Goal: Information Seeking & Learning: Learn about a topic

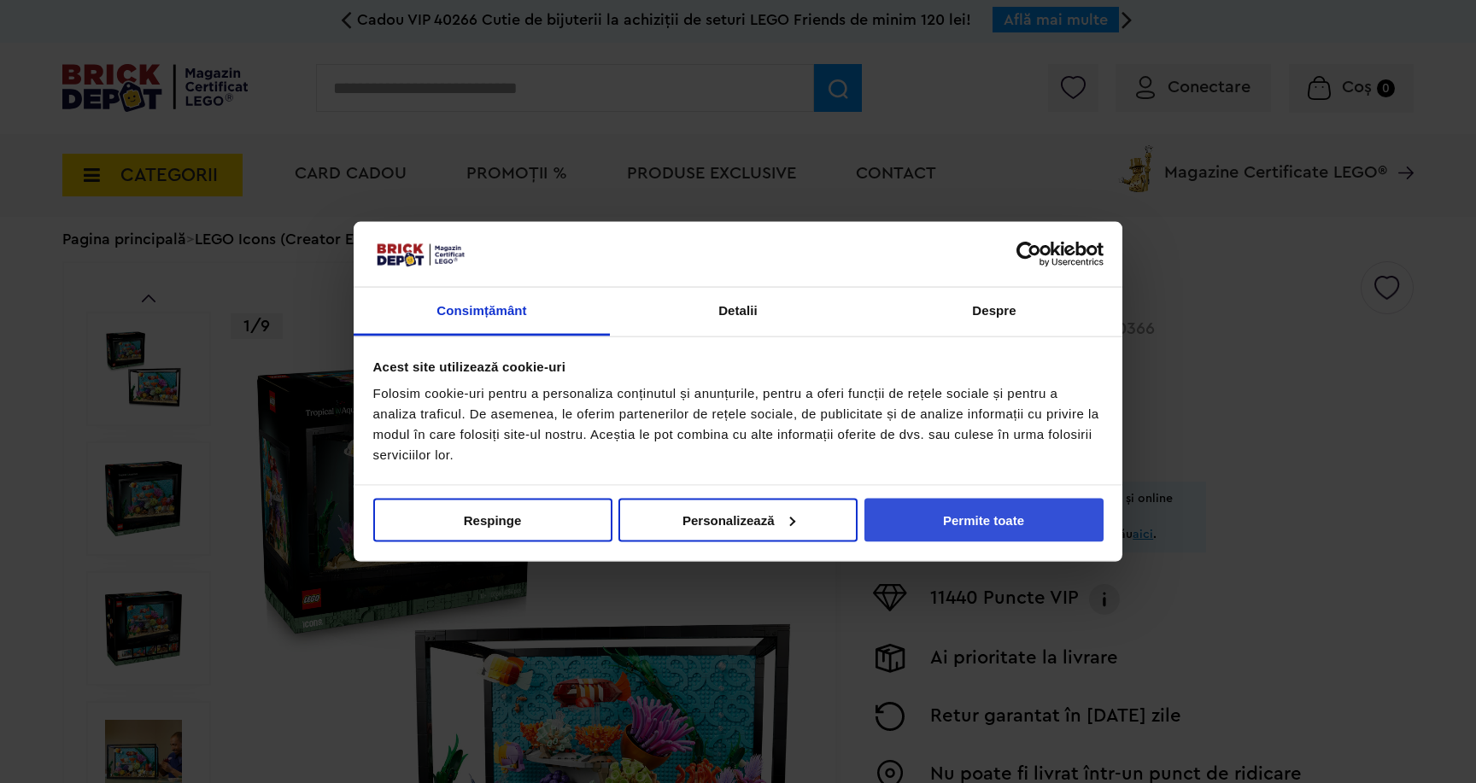
click at [917, 505] on button "Permite toate" at bounding box center [983, 520] width 239 height 44
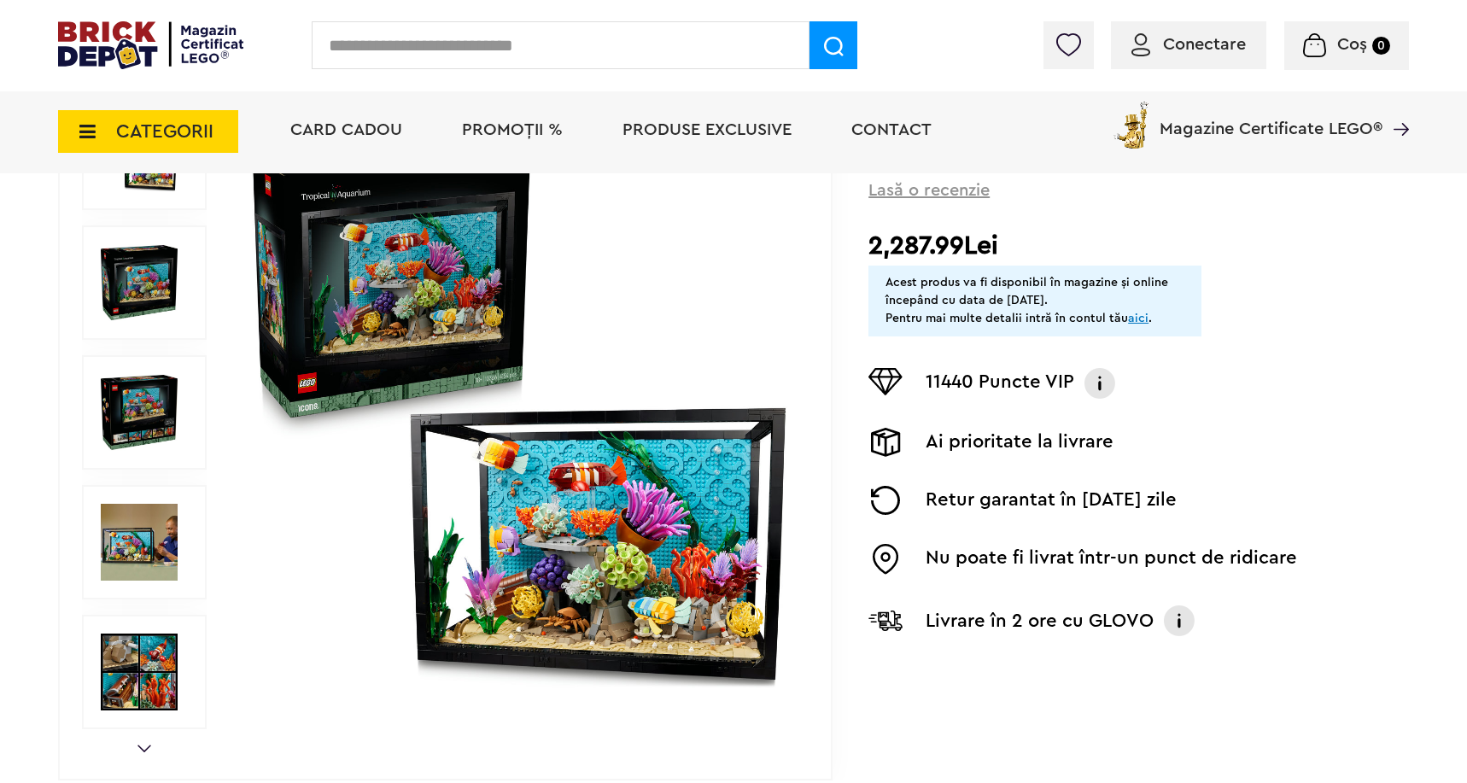
scroll to position [266, 0]
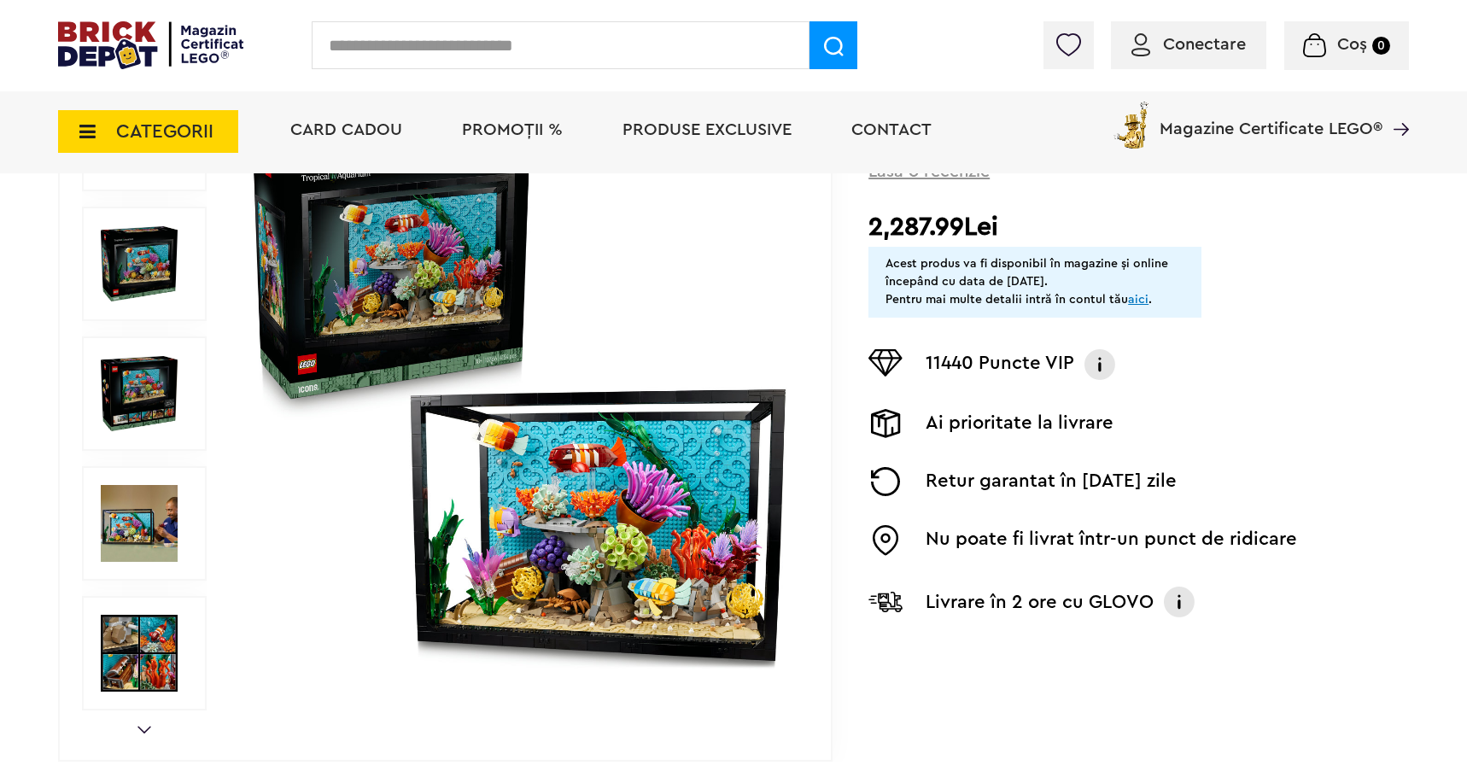
click at [578, 493] on img at bounding box center [519, 394] width 550 height 550
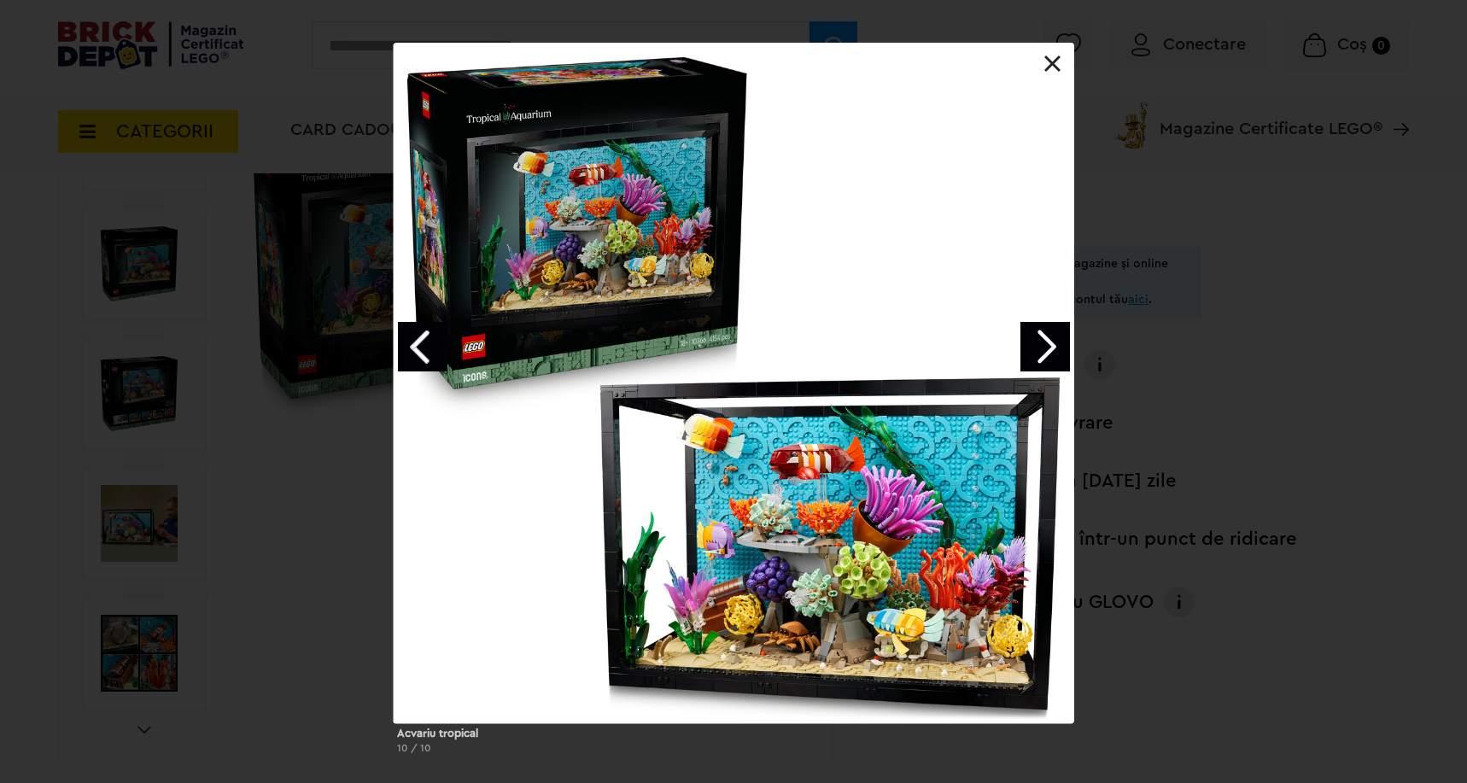
click at [196, 384] on div "Acvariu tropical 10 / 10" at bounding box center [733, 405] width 1467 height 725
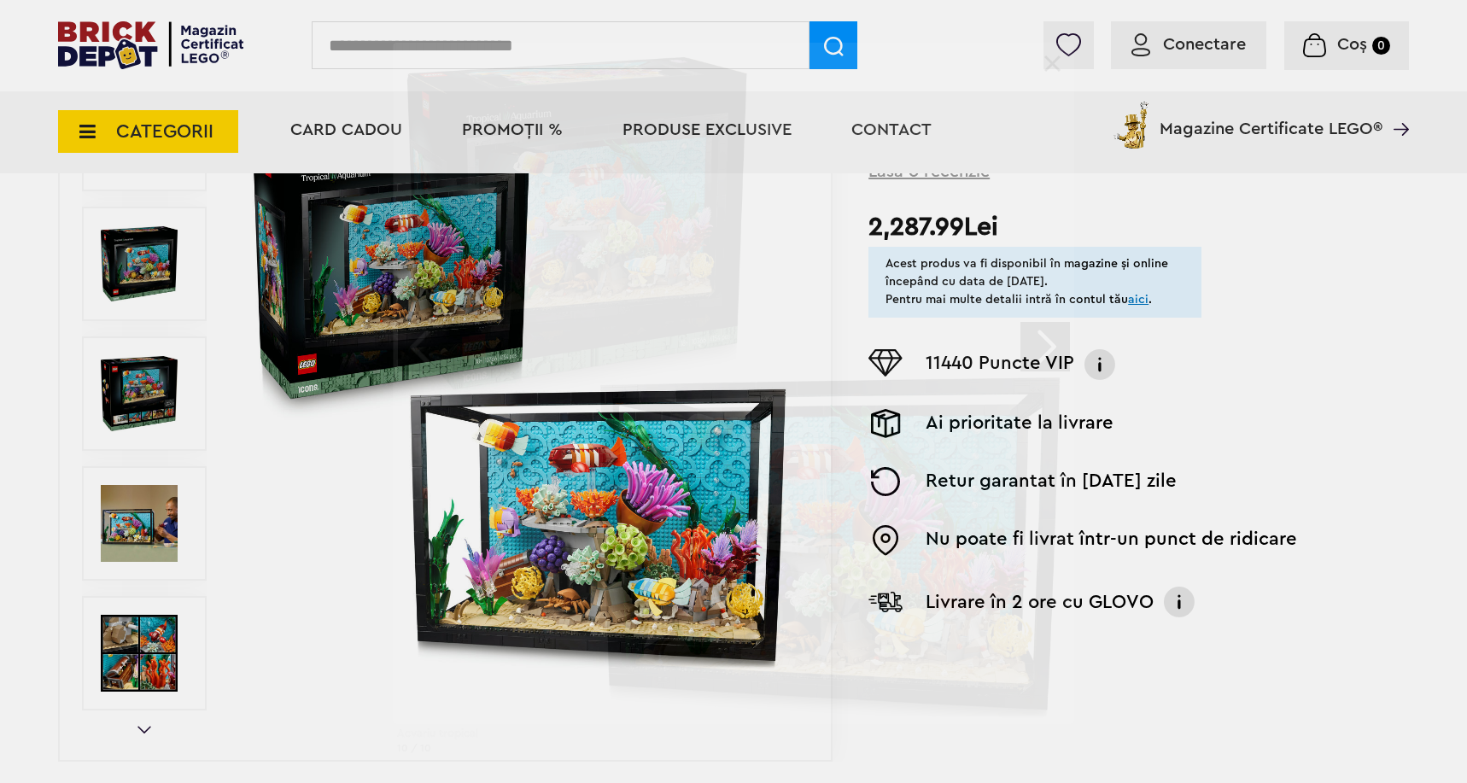
click at [137, 413] on div "Acvariu tropical 10 / 10" at bounding box center [733, 405] width 1467 height 725
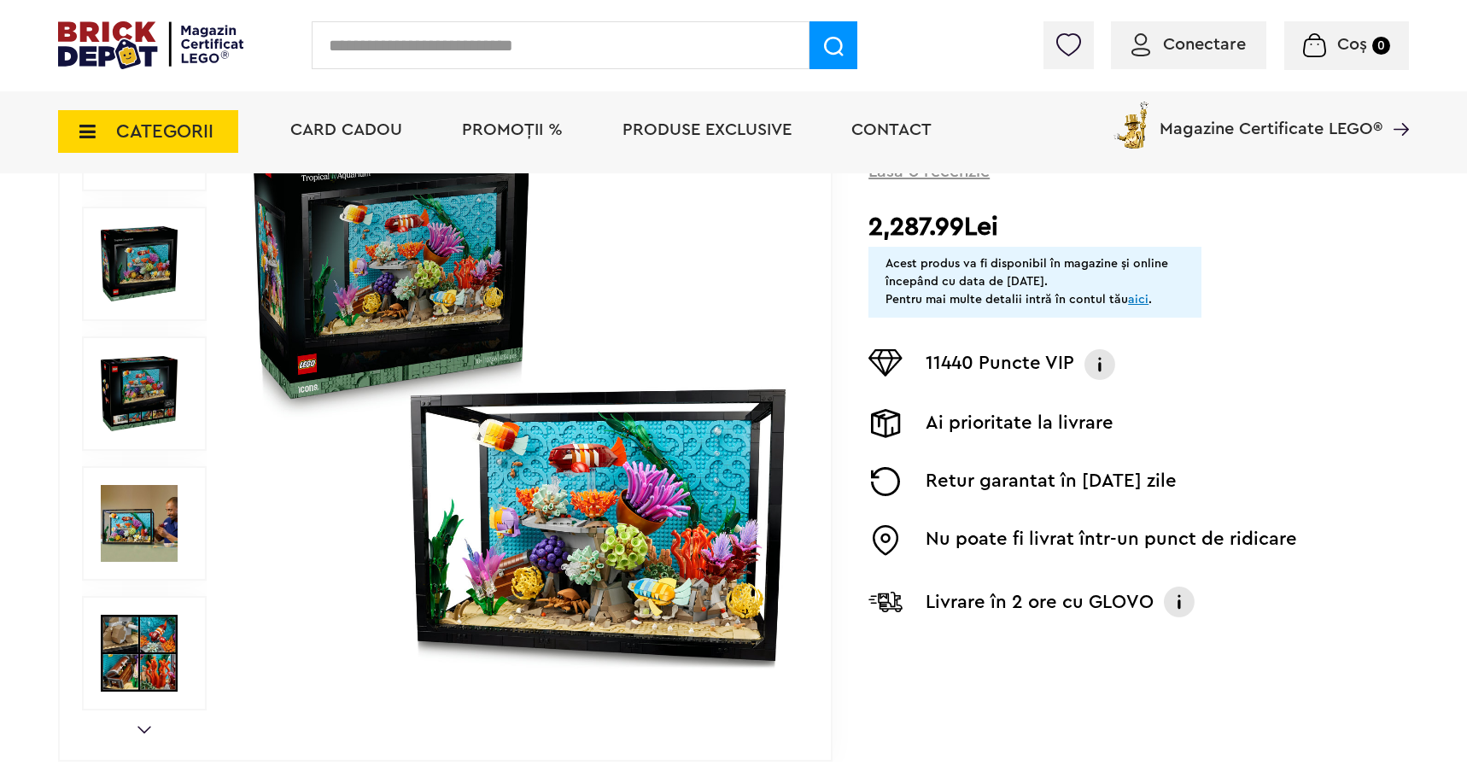
click at [137, 530] on img at bounding box center [139, 523] width 77 height 77
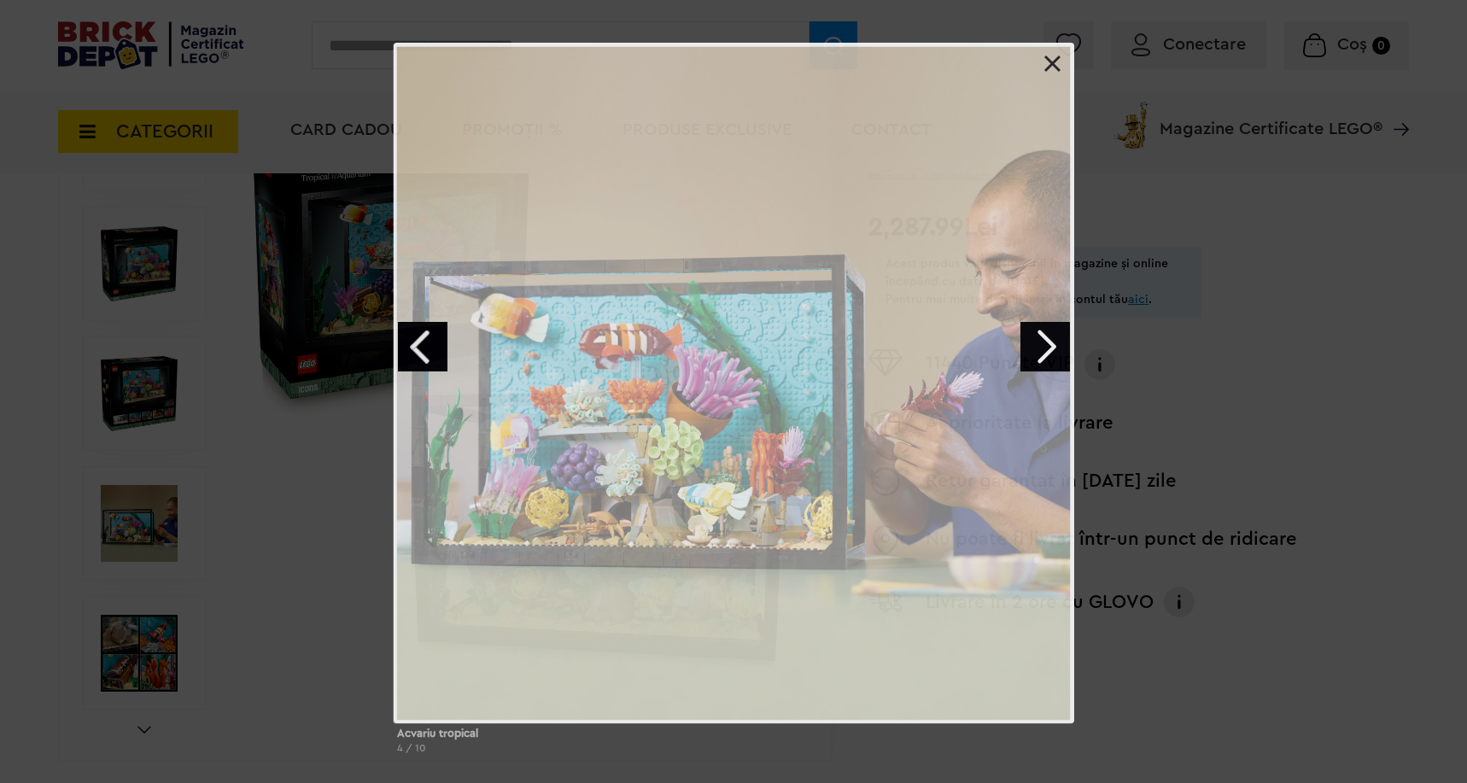
click at [137, 646] on div "Acvariu tropical 4 / 10" at bounding box center [733, 405] width 1467 height 725
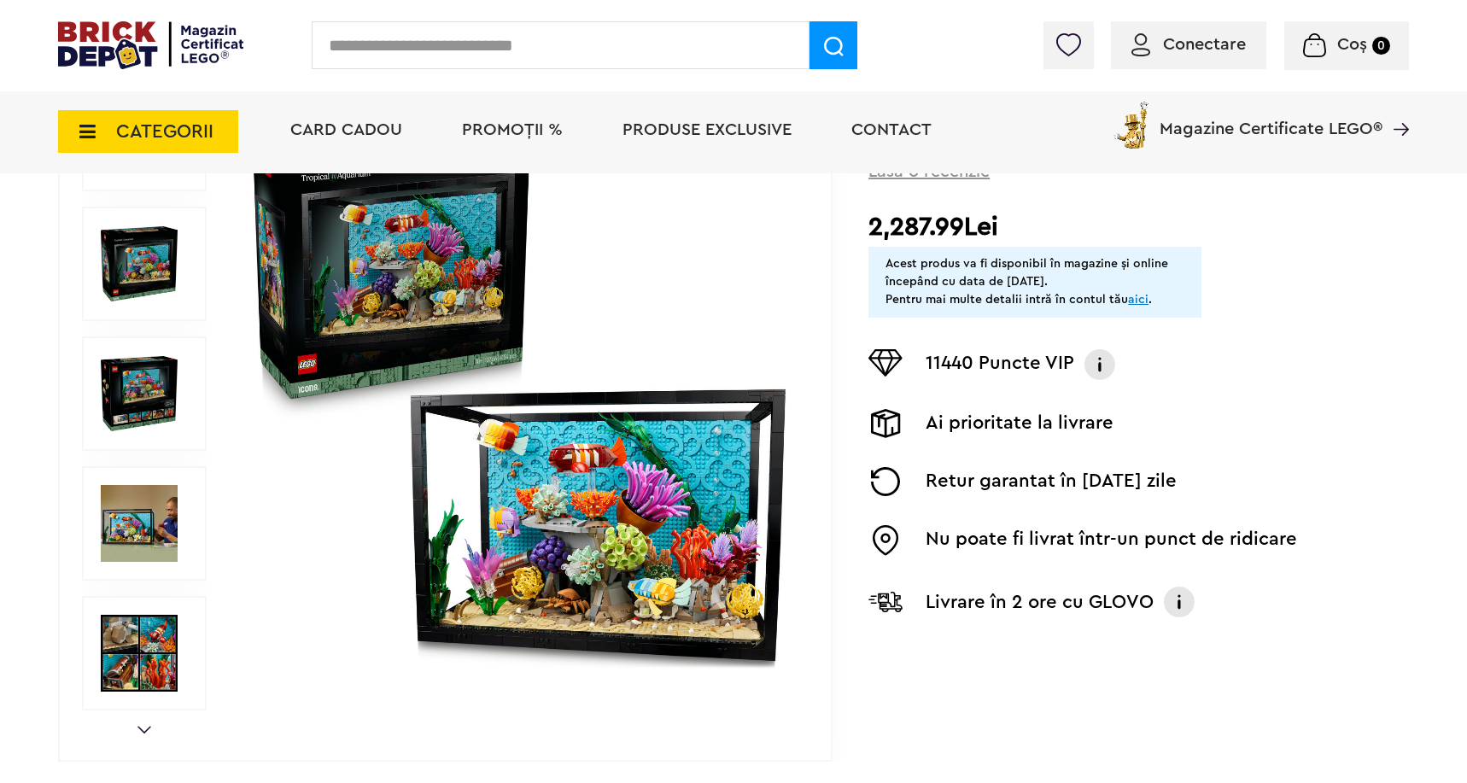
click at [208, 125] on span "CATEGORII" at bounding box center [164, 131] width 97 height 19
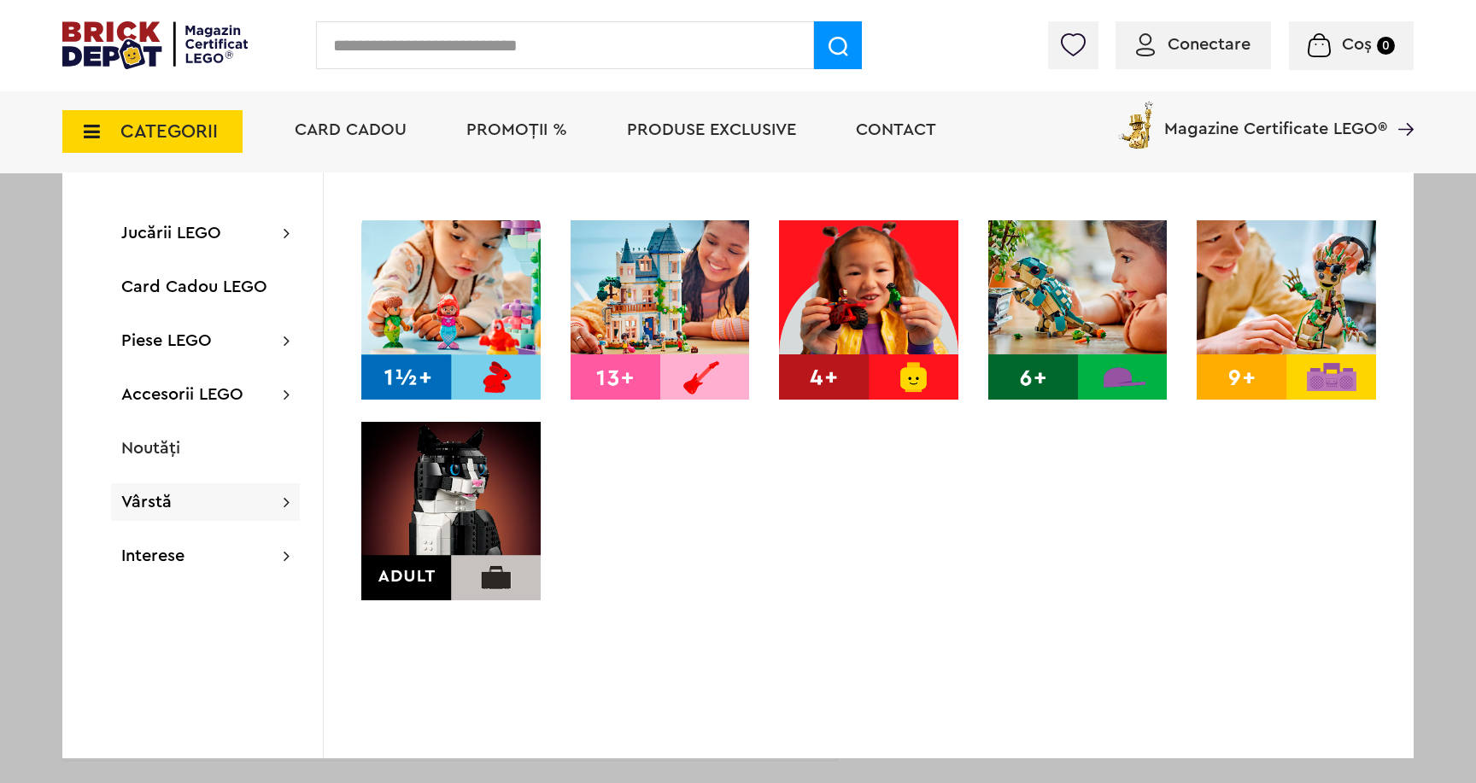
click at [432, 521] on img at bounding box center [450, 511] width 179 height 179
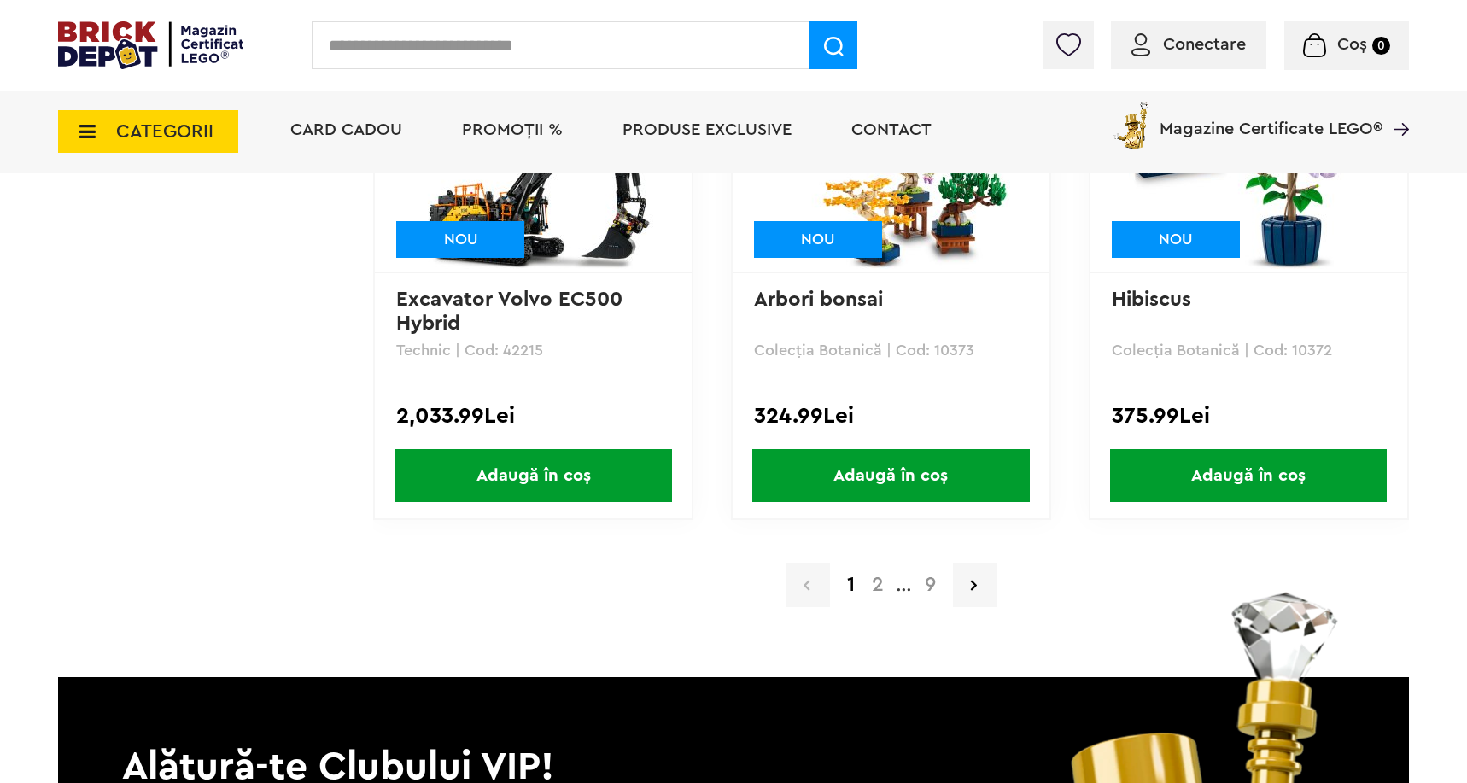
scroll to position [3458, 0]
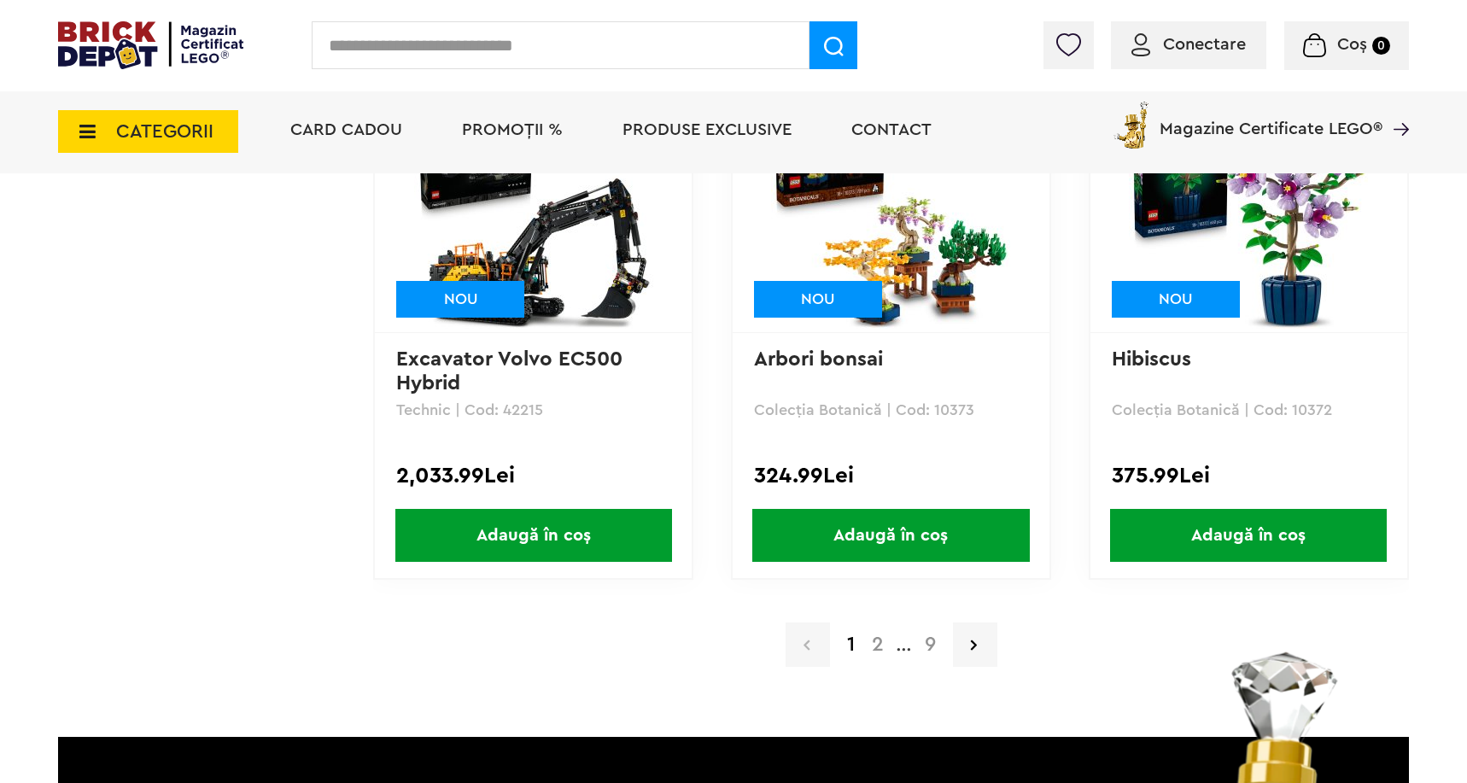
click at [877, 646] on a=Adult&order=1&page=2"] "2" at bounding box center [877, 644] width 29 height 20
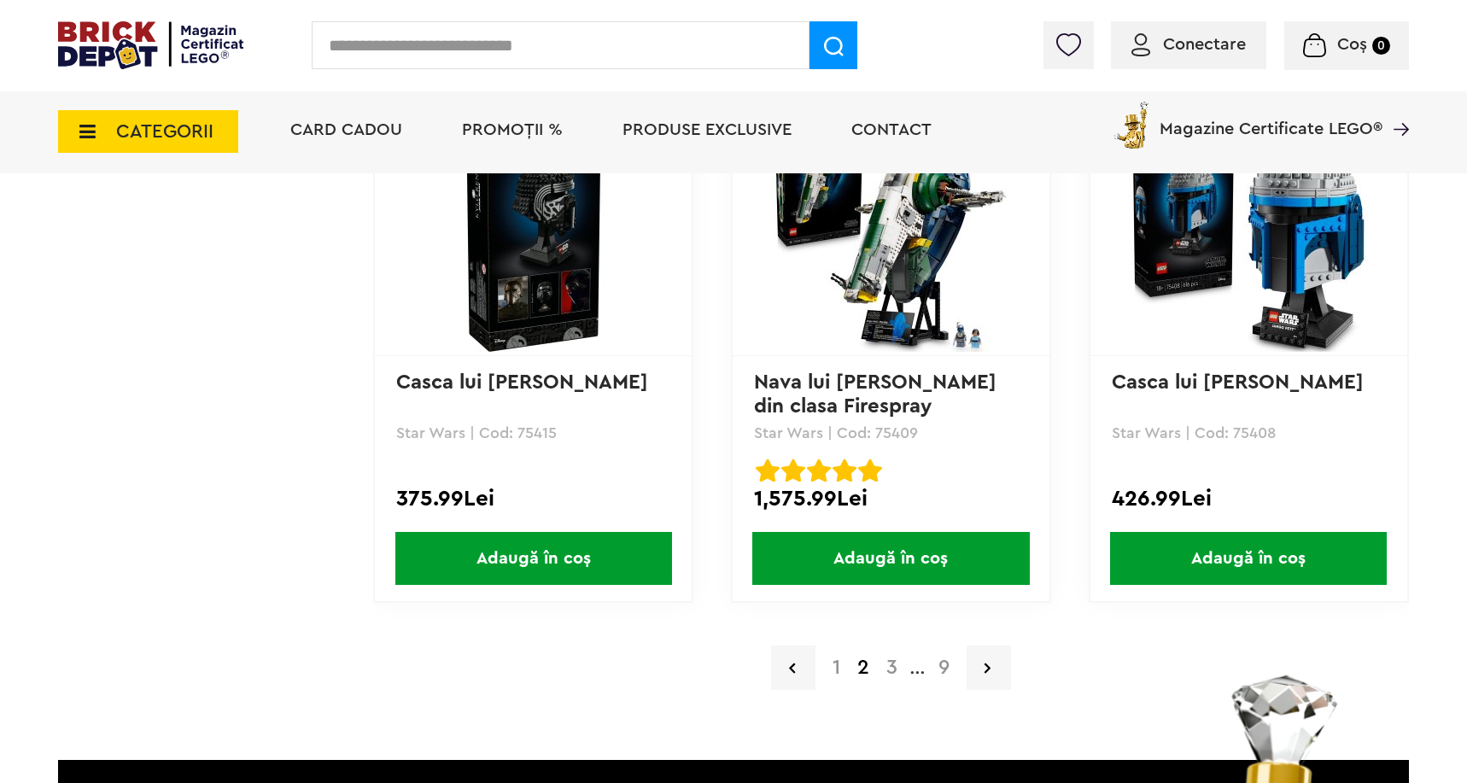
scroll to position [3437, 0]
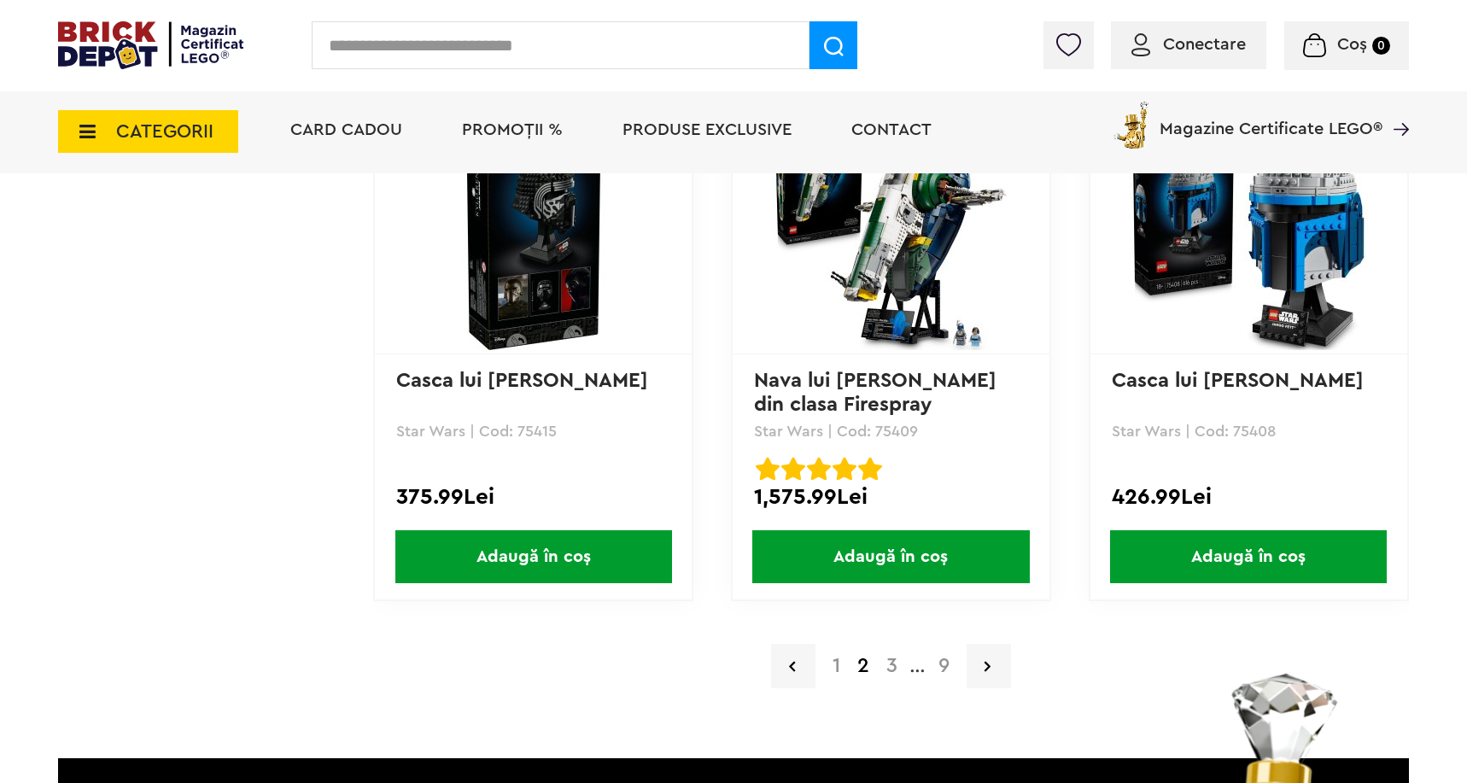
click at [891, 675] on a=Adult&order=1&page=3"] "3" at bounding box center [892, 666] width 28 height 20
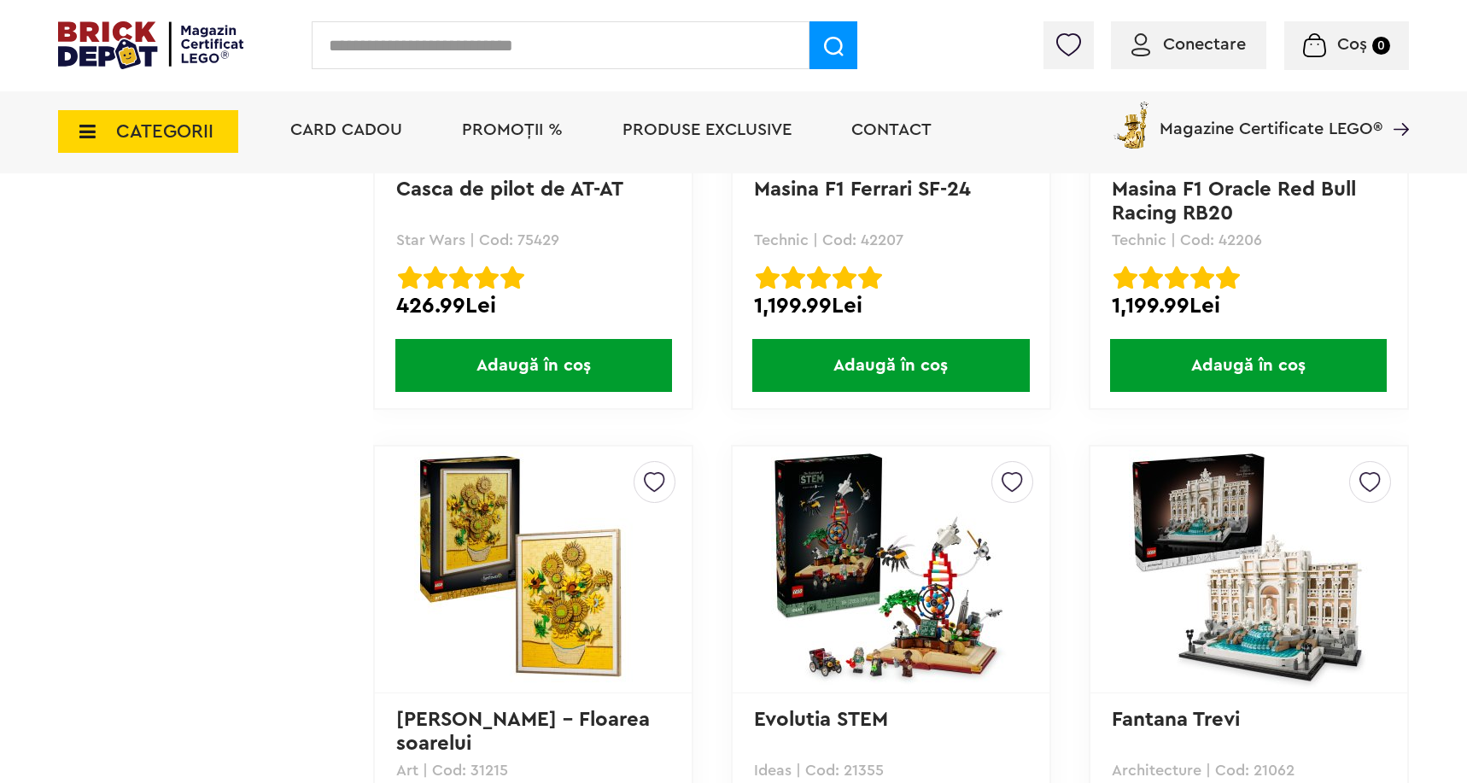
scroll to position [2037, 0]
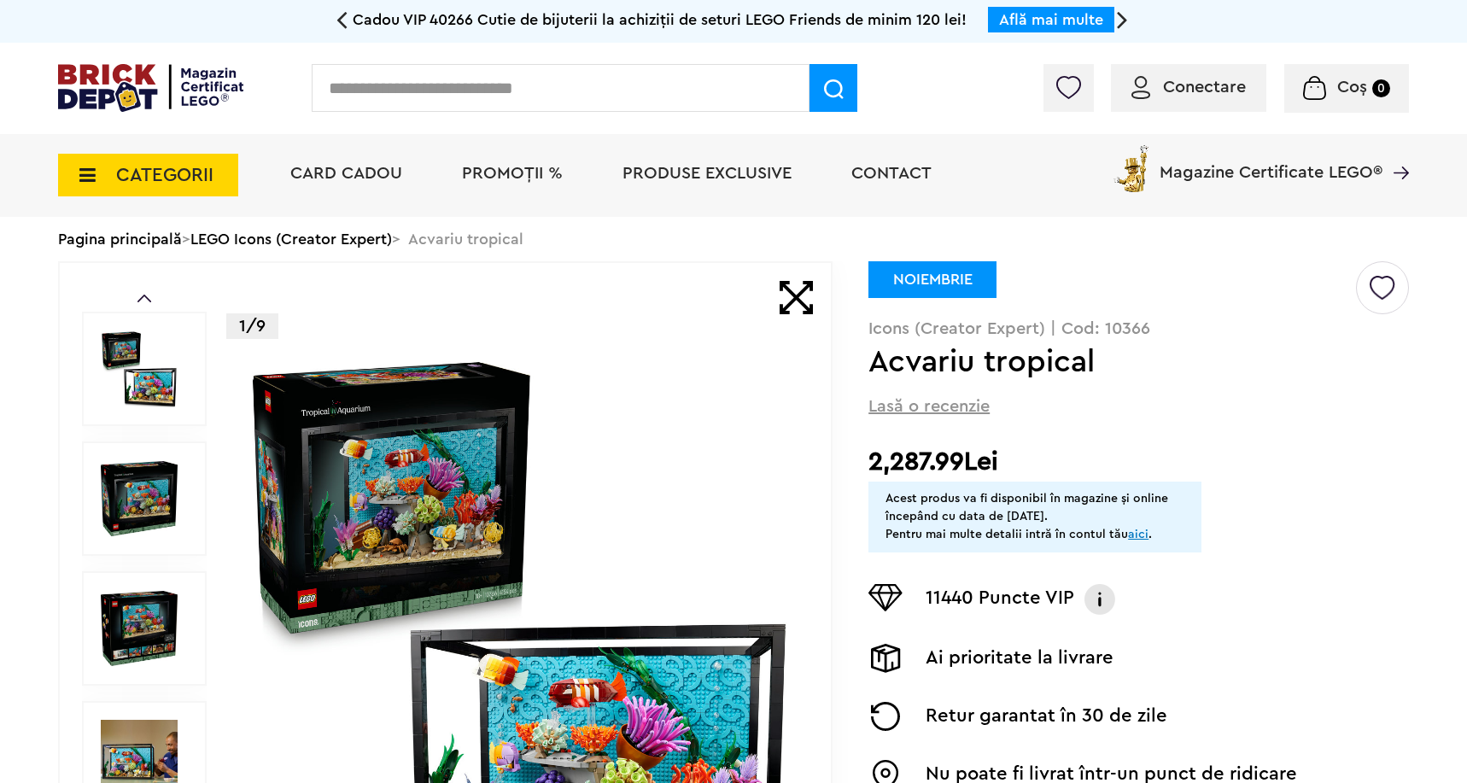
click at [652, 19] on span "Cadou VIP 40266 Cutie de bijuterii la achiziții de seturi LEGO Friends de minim…" at bounding box center [660, 19] width 614 height 15
click at [512, 18] on span "Cadou VIP 40266 Cutie de bijuterii la achiziții de seturi LEGO Friends de minim…" at bounding box center [660, 19] width 614 height 15
click at [523, 184] on li "PROMOȚII %" at bounding box center [512, 175] width 135 height 83
click at [523, 179] on span "PROMOȚII %" at bounding box center [512, 173] width 101 height 17
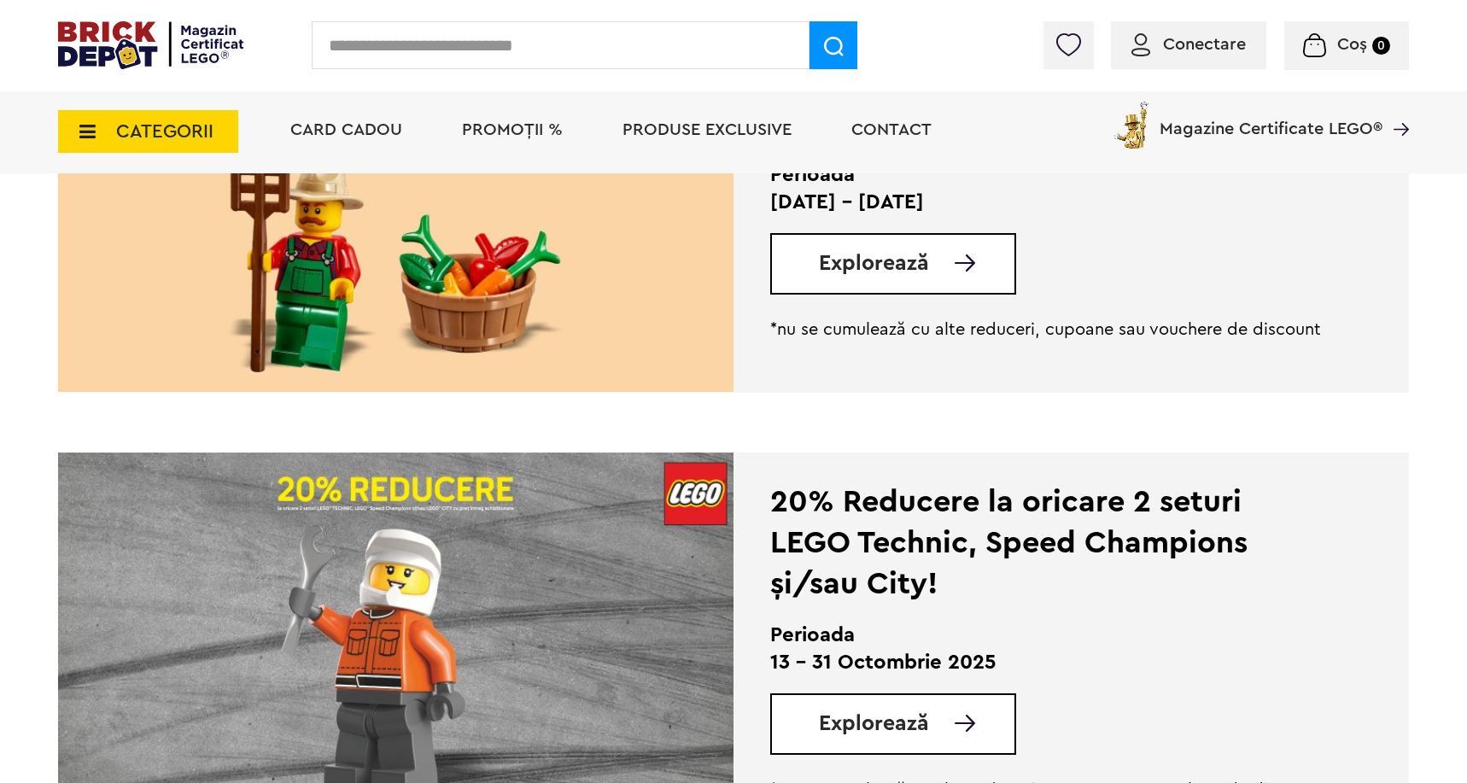
scroll to position [568, 0]
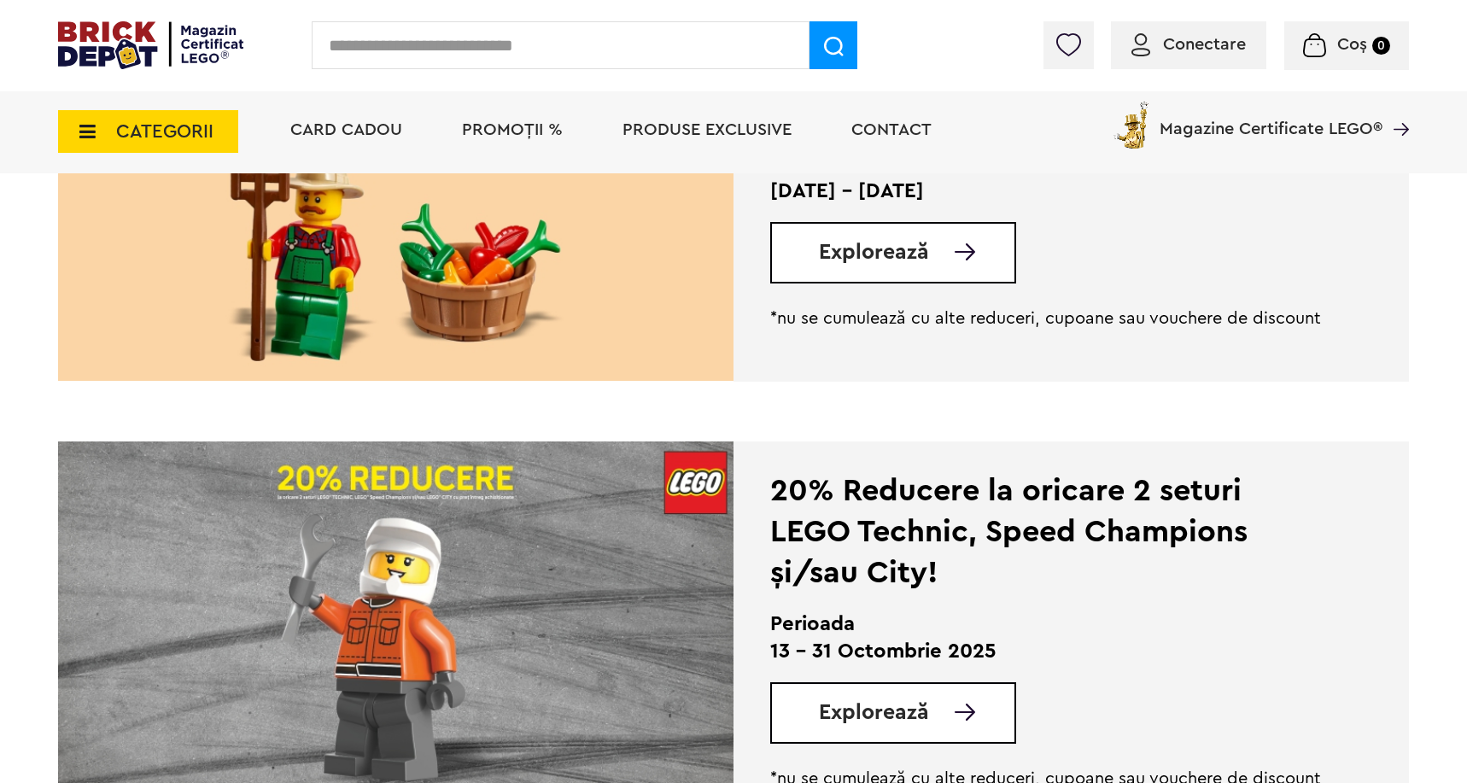
click at [909, 225] on div "Explorează" at bounding box center [893, 252] width 246 height 61
click at [907, 239] on div "Explorează" at bounding box center [893, 252] width 246 height 61
click at [887, 248] on span "Explorează" at bounding box center [874, 252] width 110 height 21
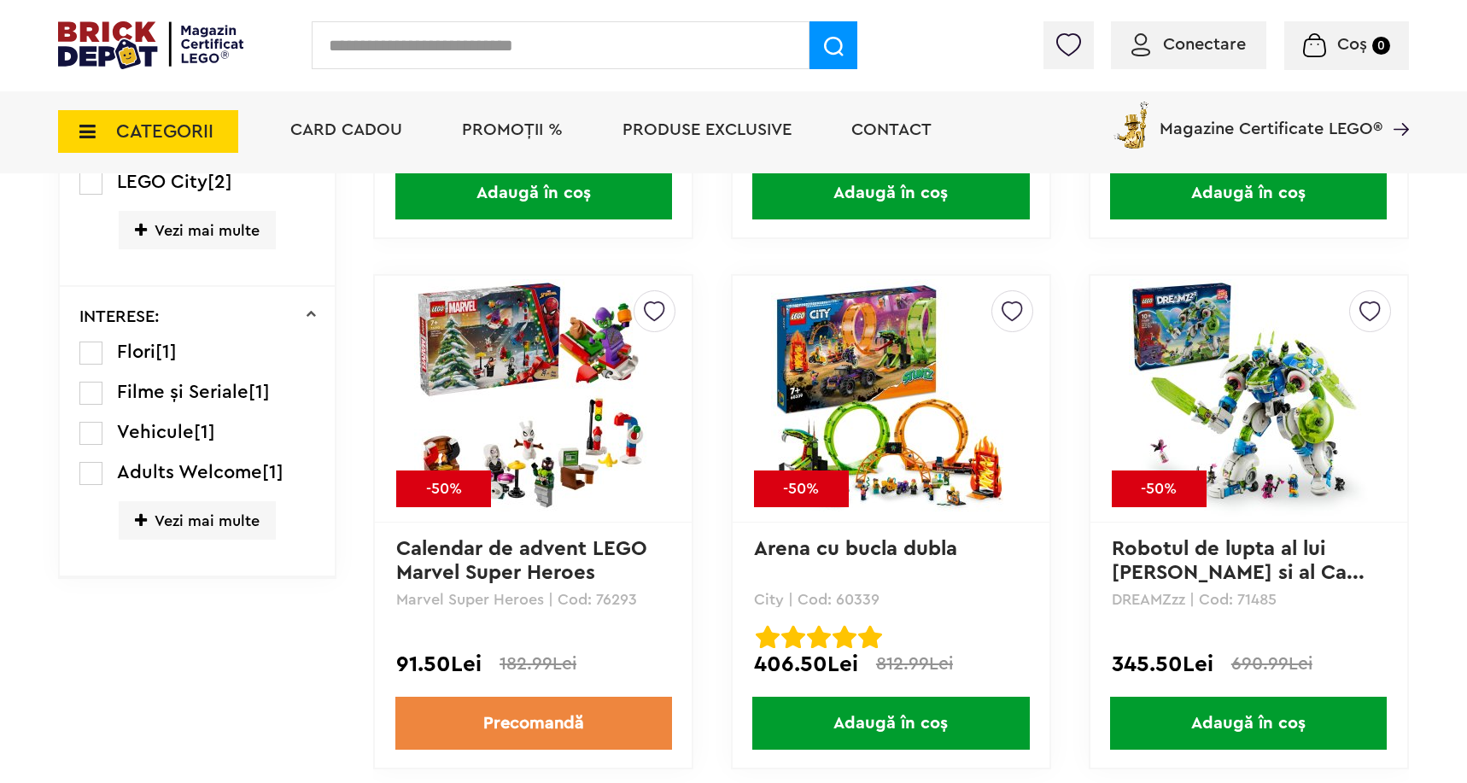
scroll to position [1530, 0]
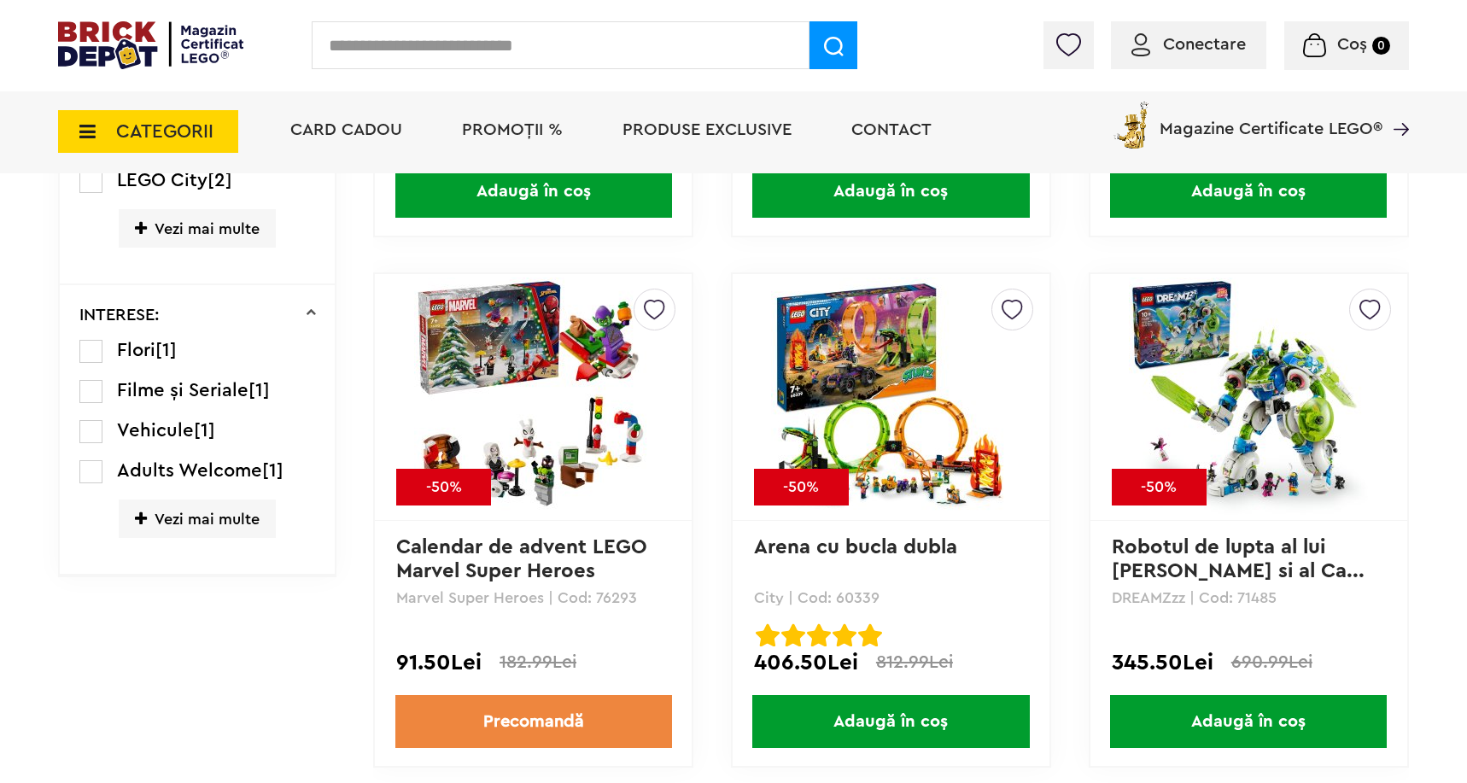
click at [102, 355] on li "Flori [1]" at bounding box center [197, 351] width 237 height 24
drag, startPoint x: 88, startPoint y: 346, endPoint x: 94, endPoint y: 476, distance: 130.8
click at [94, 476] on ul "Flori [1] Filme și Seriale [1] Vehicule [1] Adults Welcome [1] Vezi mai multe A…" at bounding box center [197, 450] width 237 height 222
click at [94, 476] on label at bounding box center [90, 471] width 23 height 23
